Goal: Check status: Check status

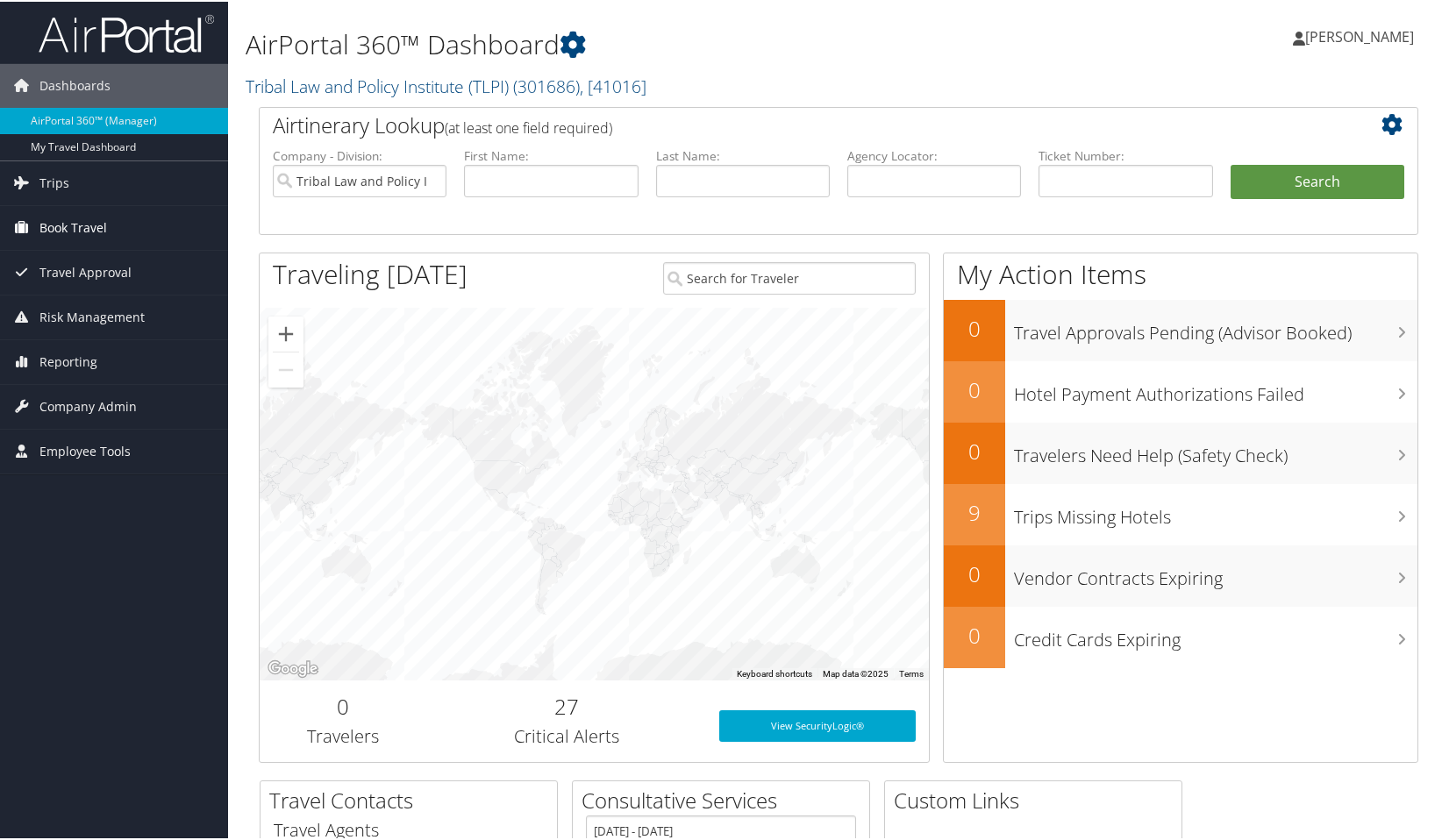
click at [66, 222] on span "Book Travel" at bounding box center [73, 226] width 67 height 44
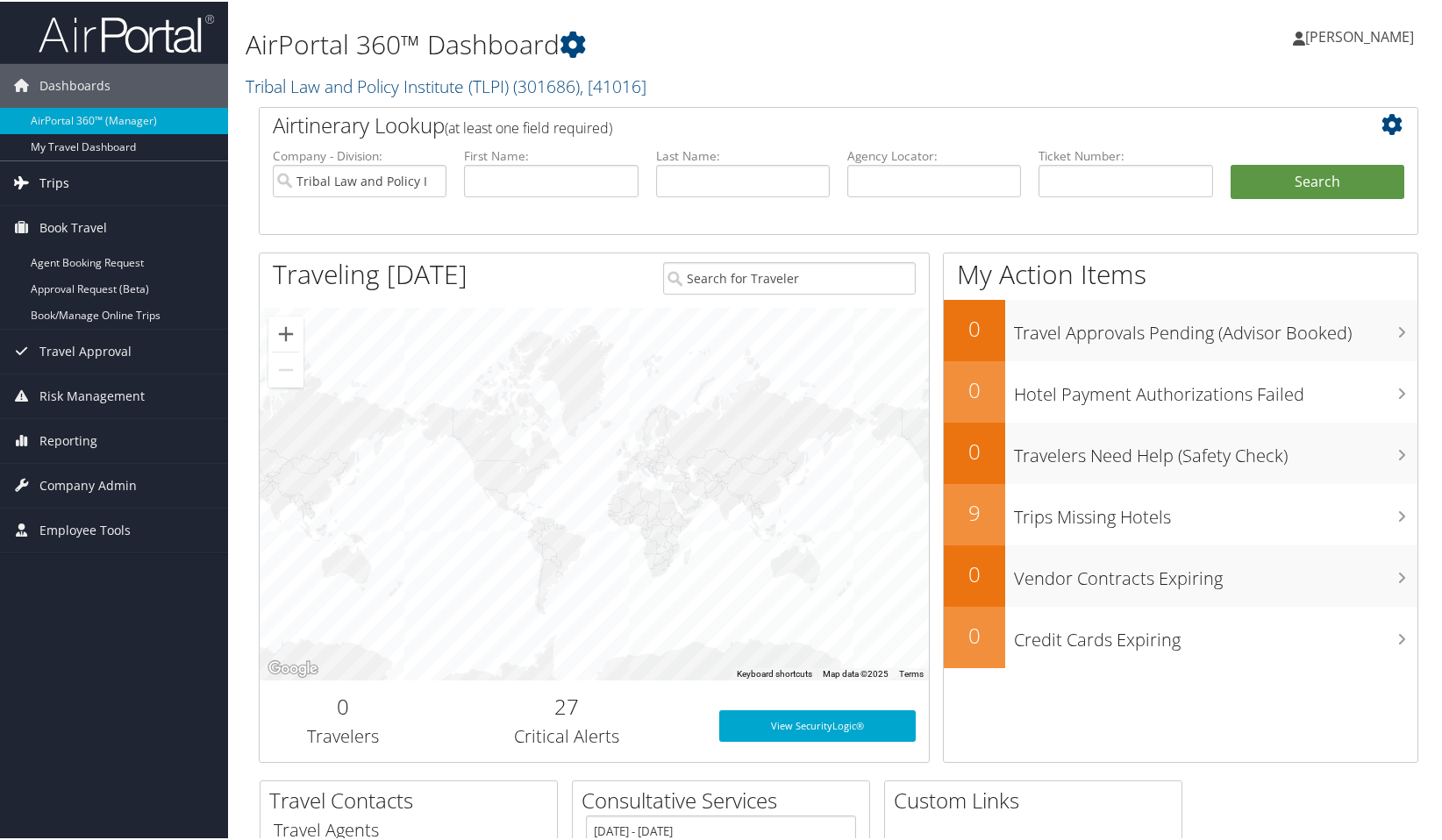
click at [63, 188] on span "Trips" at bounding box center [54, 182] width 30 height 44
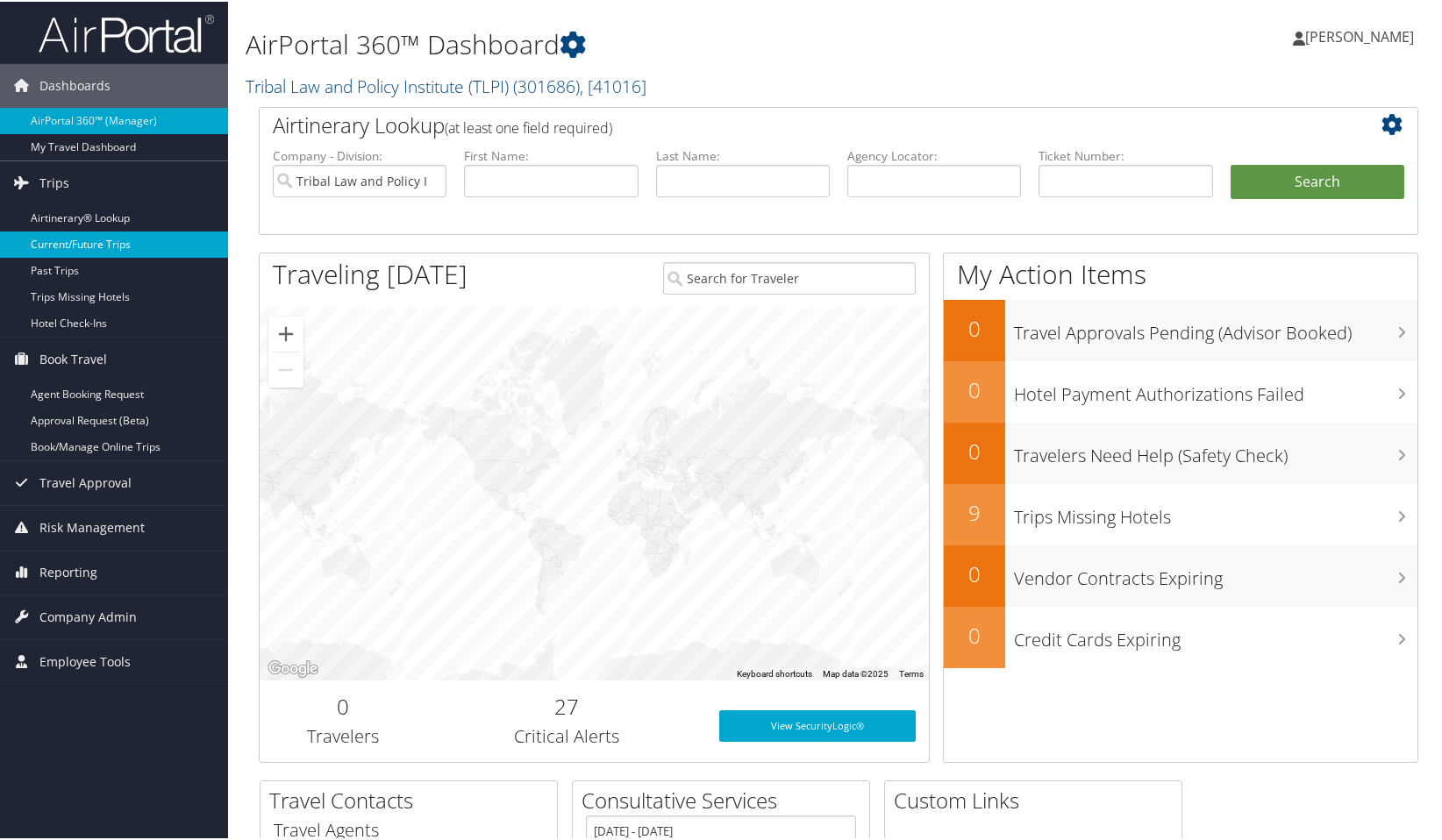
click at [97, 245] on link "Current/Future Trips" at bounding box center [114, 242] width 228 height 26
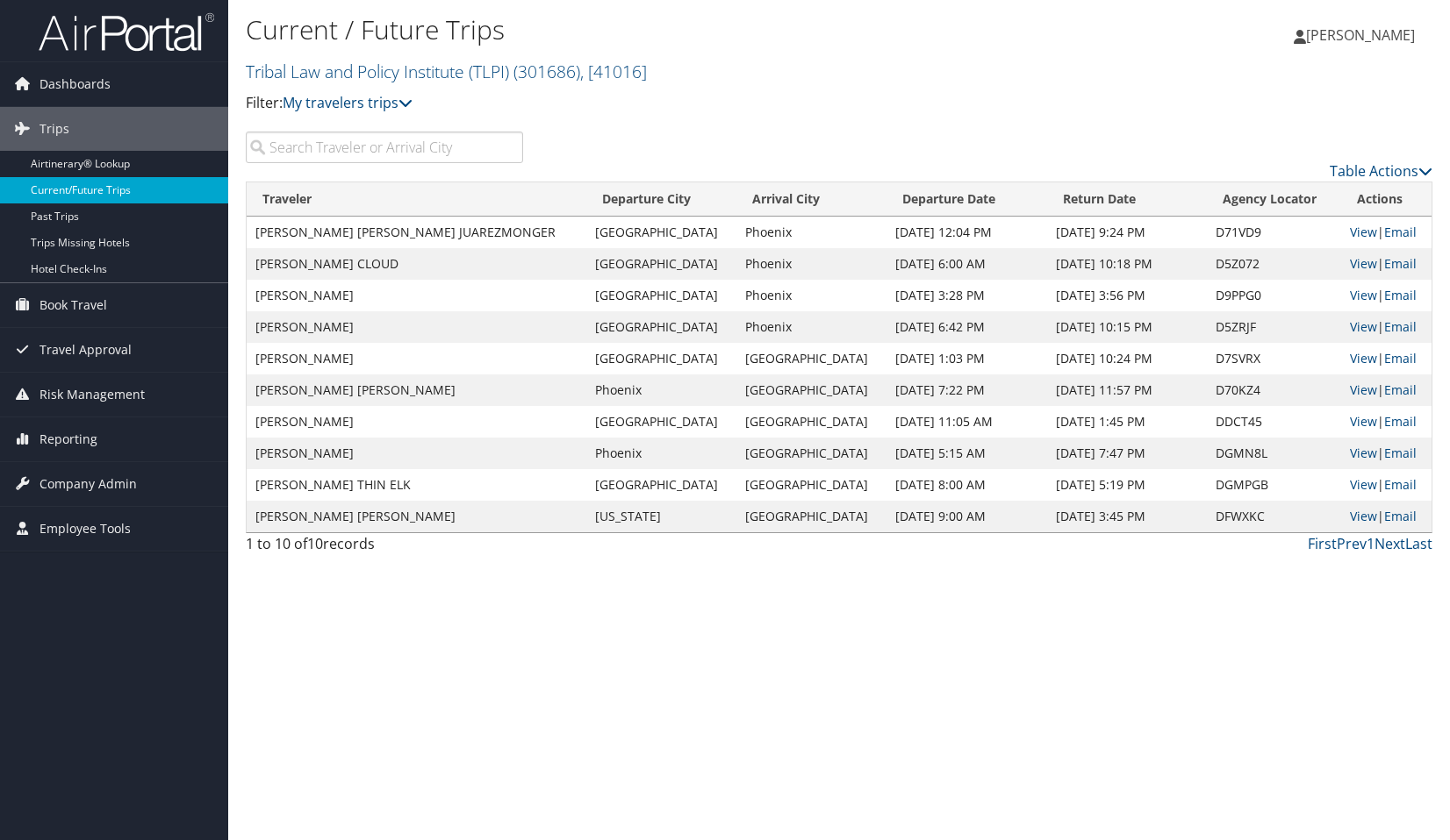
click at [87, 186] on link "Current/Future Trips" at bounding box center [114, 190] width 228 height 26
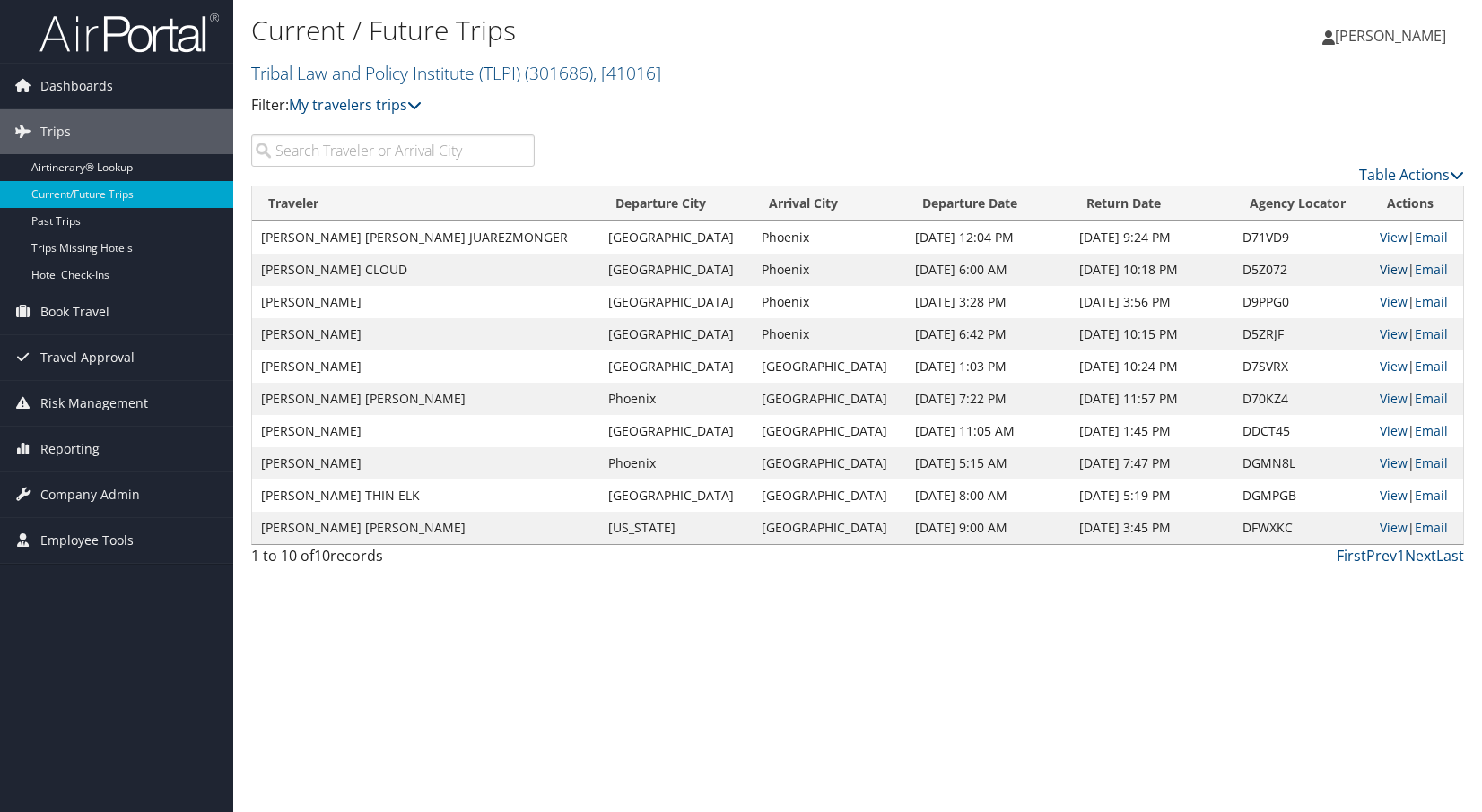
click at [1380, 270] on link "View" at bounding box center [1394, 269] width 28 height 17
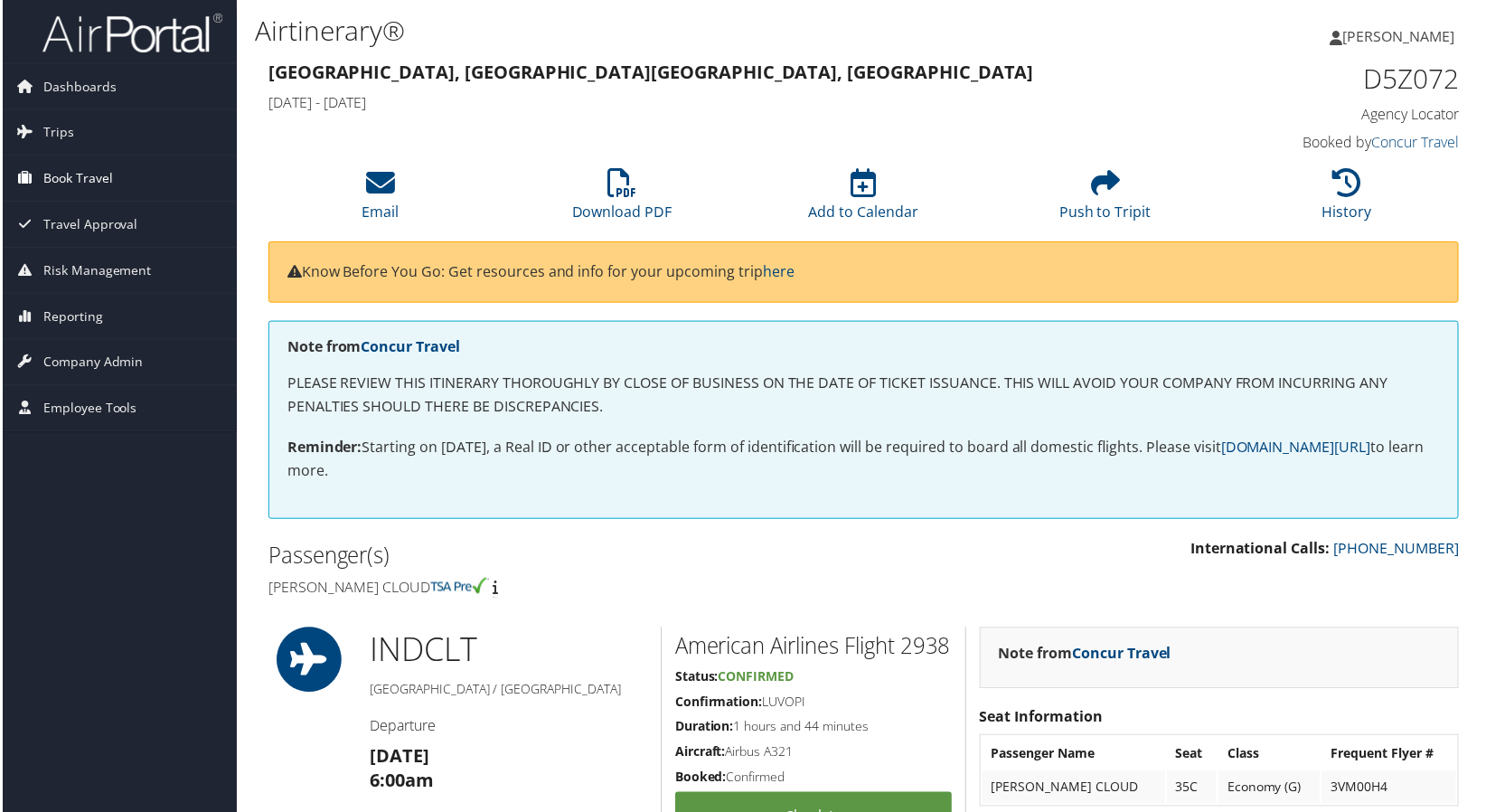
click at [83, 176] on span "Book Travel" at bounding box center [75, 179] width 69 height 45
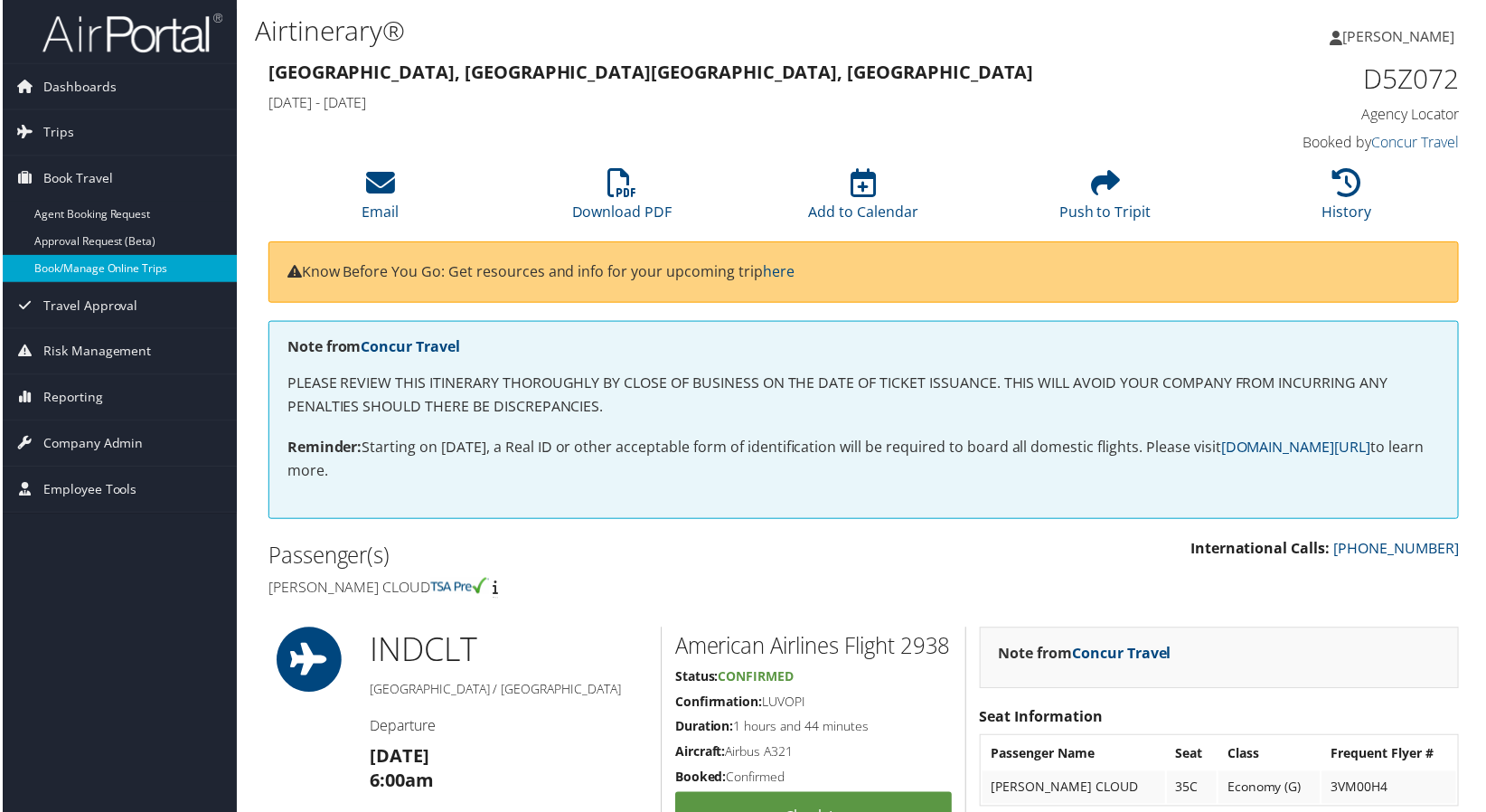
click at [95, 265] on link "Book/Manage Online Trips" at bounding box center [117, 268] width 235 height 27
click at [91, 260] on link "Book/Manage Online Trips" at bounding box center [117, 268] width 235 height 27
